Goal: Task Accomplishment & Management: Use online tool/utility

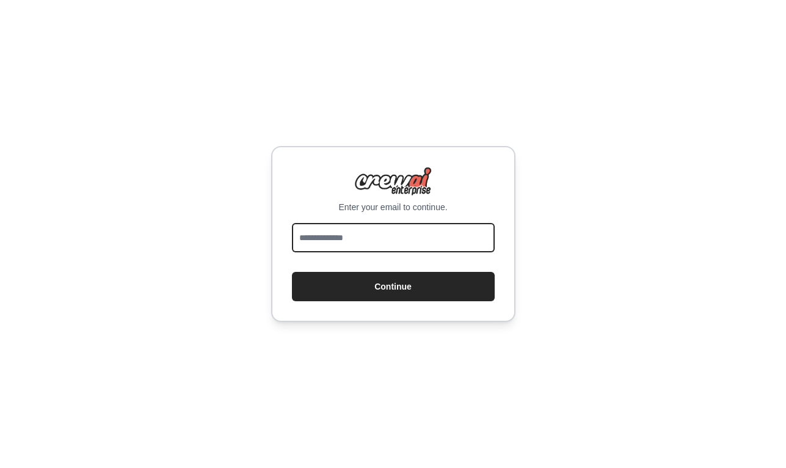
click at [371, 230] on input "email" at bounding box center [393, 237] width 203 height 29
type input "**********"
click at [292, 272] on button "Continue" at bounding box center [393, 286] width 203 height 29
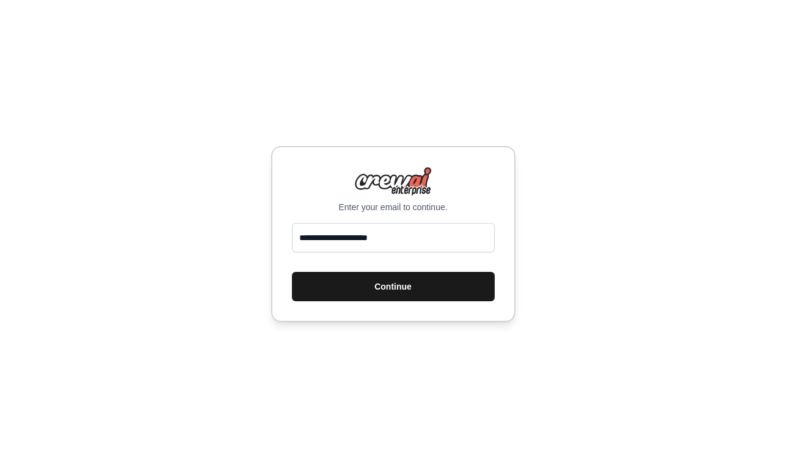
click at [376, 299] on button "Continue" at bounding box center [393, 286] width 203 height 29
